Goal: Communication & Community: Answer question/provide support

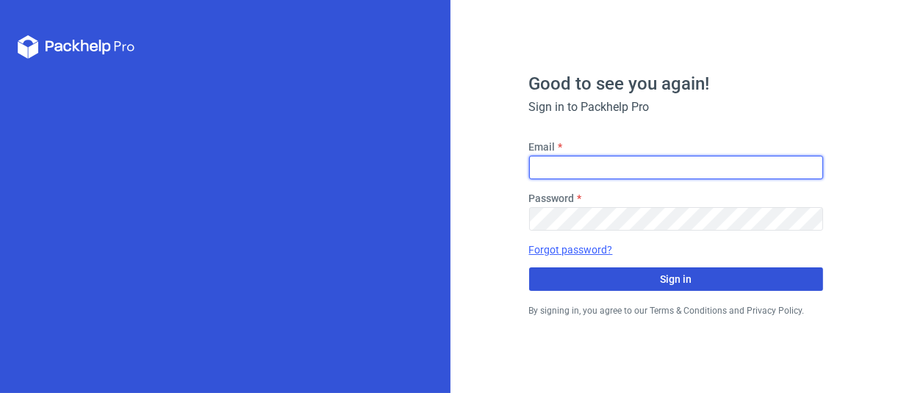
type input "[EMAIL_ADDRESS][DOMAIN_NAME]"
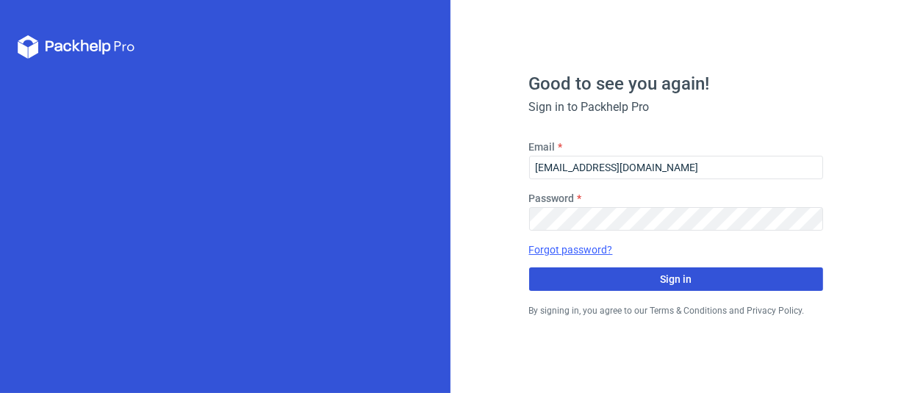
click at [654, 282] on button "Sign in" at bounding box center [676, 280] width 294 height 24
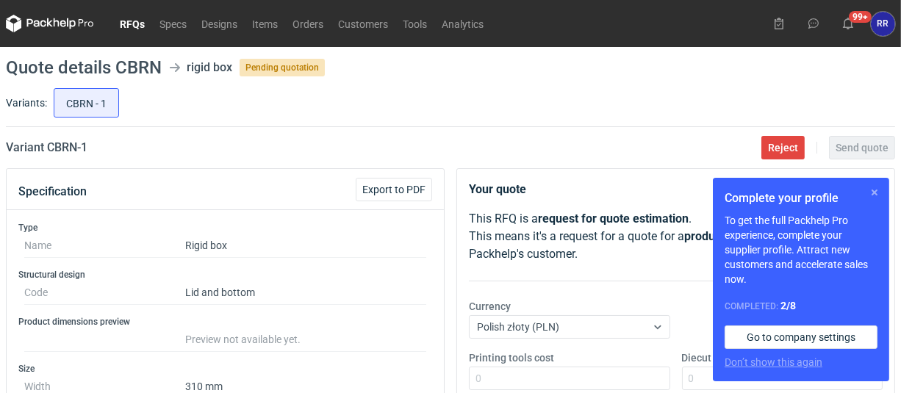
click at [873, 192] on button "button" at bounding box center [875, 193] width 18 height 18
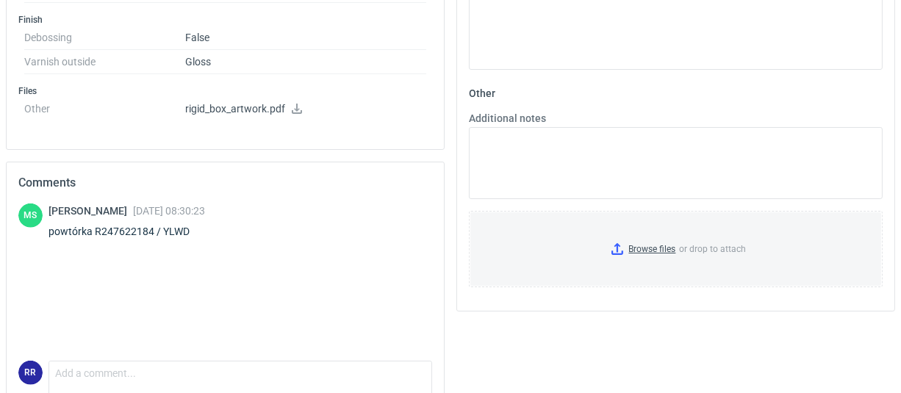
scroll to position [809, 0]
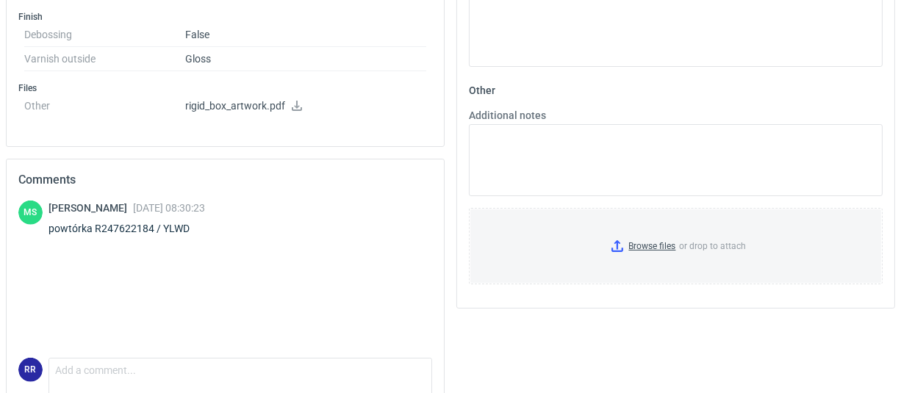
click at [296, 101] on icon at bounding box center [297, 106] width 12 height 10
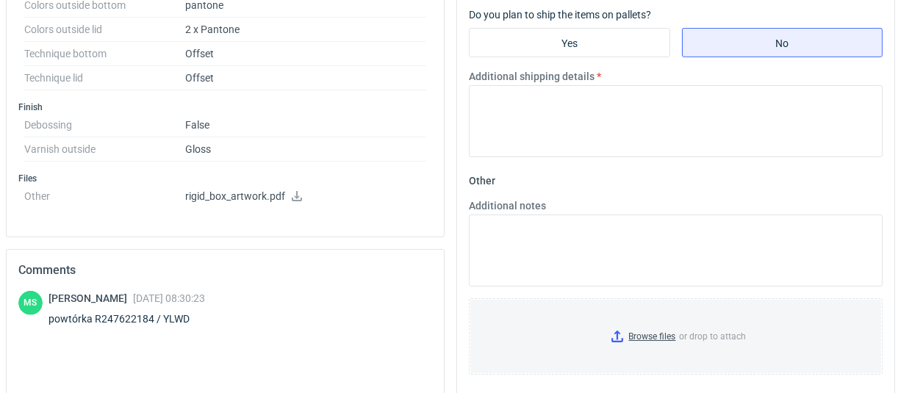
scroll to position [703, 0]
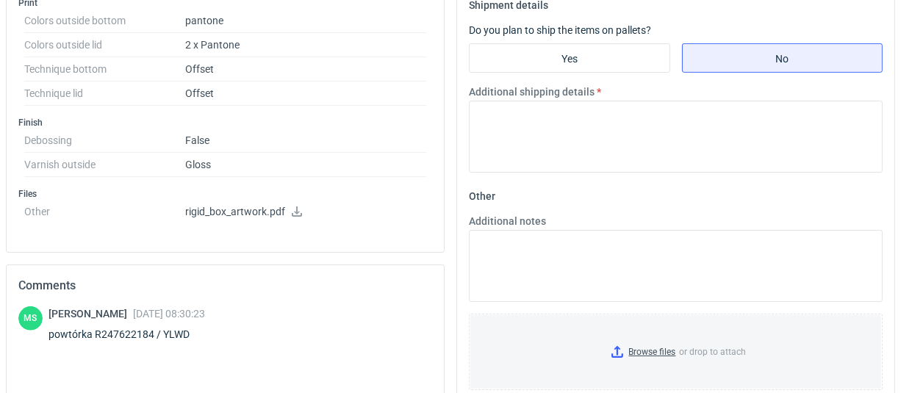
click at [295, 209] on icon at bounding box center [297, 212] width 10 height 10
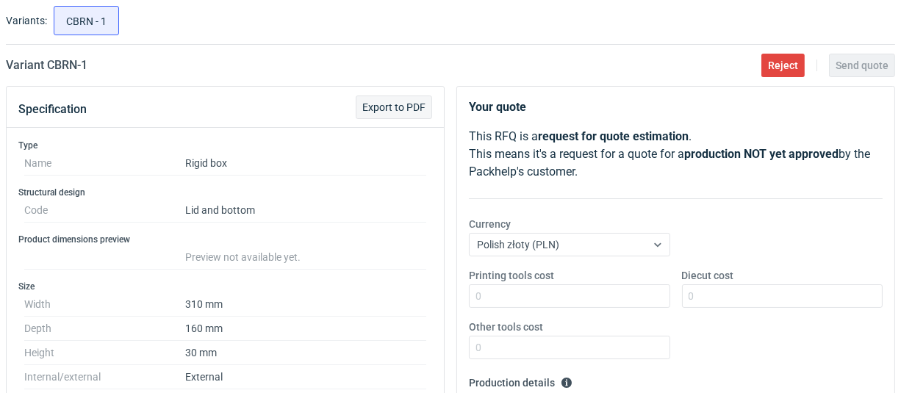
scroll to position [0, 0]
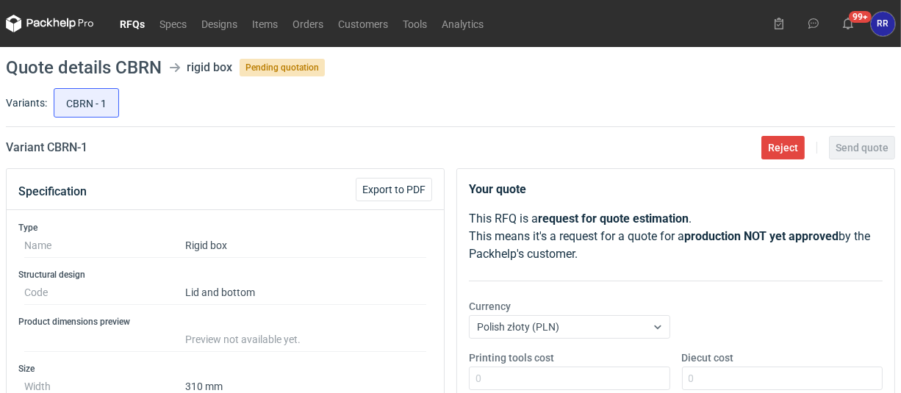
click at [125, 26] on link "RFQs" at bounding box center [132, 24] width 40 height 18
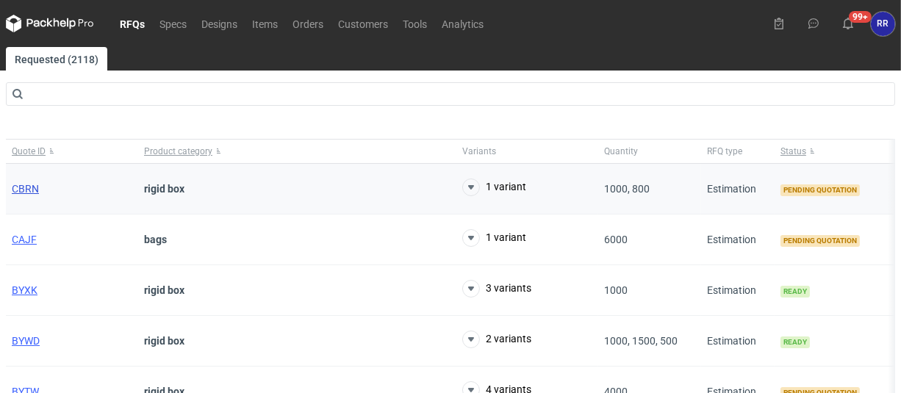
click at [29, 190] on span "CBRN" at bounding box center [25, 189] width 27 height 12
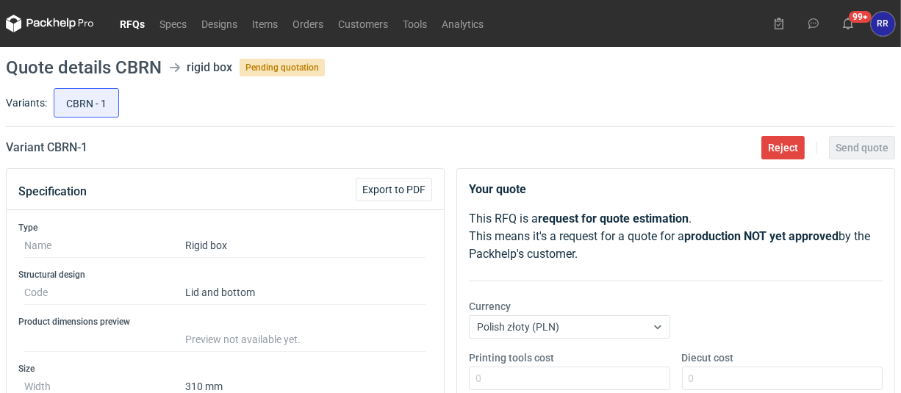
click at [559, 112] on div "CBRN - 1" at bounding box center [473, 102] width 845 height 35
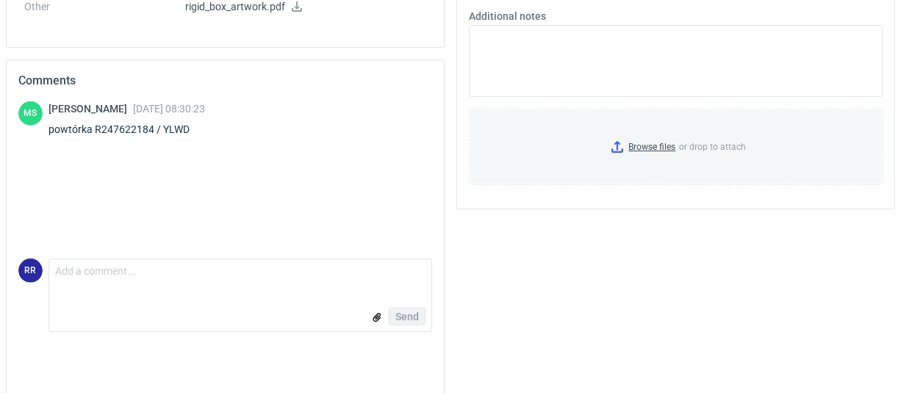
scroll to position [923, 0]
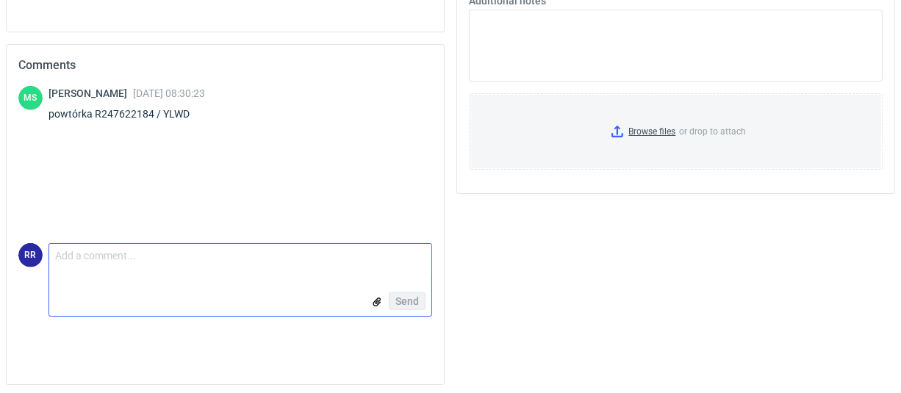
click at [140, 260] on textarea "Comment message" at bounding box center [240, 259] width 382 height 31
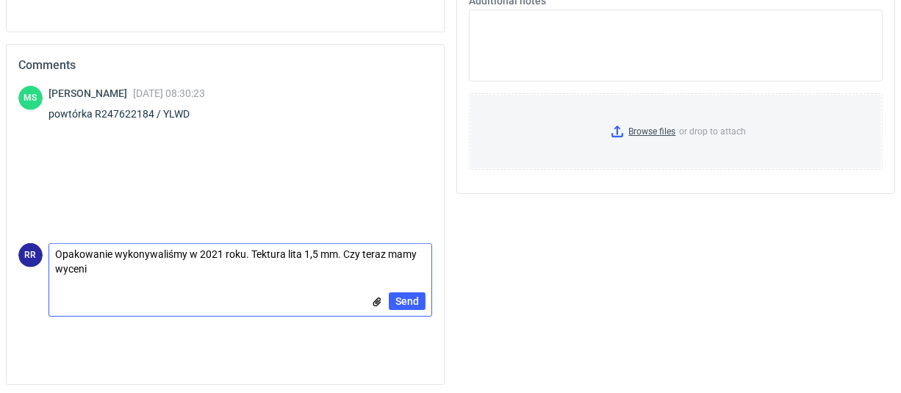
scroll to position [0, 0]
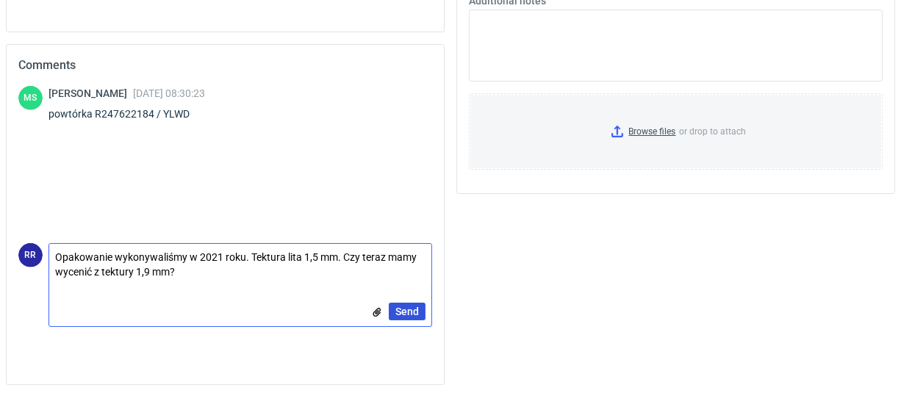
type textarea "Opakowanie wykonywaliśmy w 2021 roku. Tektura lita 1,5 mm. Czy teraz mamy wycen…"
click at [401, 312] on span "Send" at bounding box center [408, 312] width 24 height 10
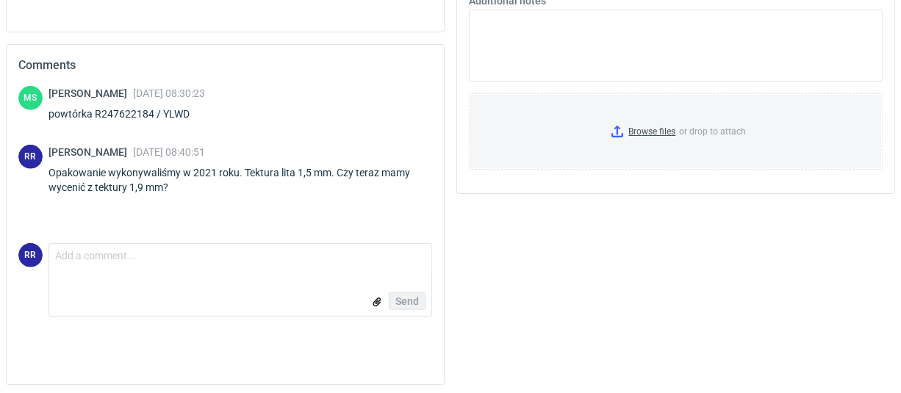
click at [176, 183] on div "Opakowanie wykonywaliśmy w 2021 roku. Tektura lita 1,5 mm. Czy teraz mamy wycen…" at bounding box center [241, 179] width 384 height 29
click at [93, 254] on textarea "Comment message" at bounding box center [240, 259] width 382 height 31
click at [213, 203] on div "MS [PERSON_NAME] [DATE] 08:30:23 powtórka R247622184 / YLWD RR [PERSON_NAME] [D…" at bounding box center [225, 164] width 414 height 157
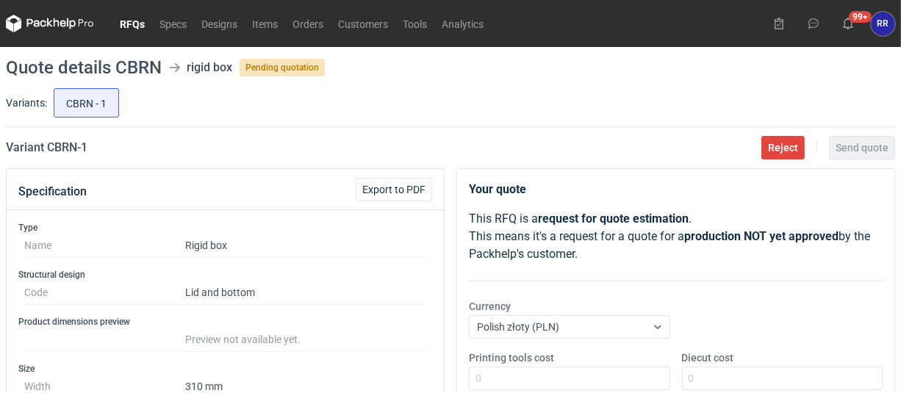
click at [285, 114] on div "CBRN - 1" at bounding box center [473, 102] width 845 height 35
click at [391, 86] on div "CBRN - 1" at bounding box center [473, 102] width 845 height 35
